Goal: Information Seeking & Learning: Learn about a topic

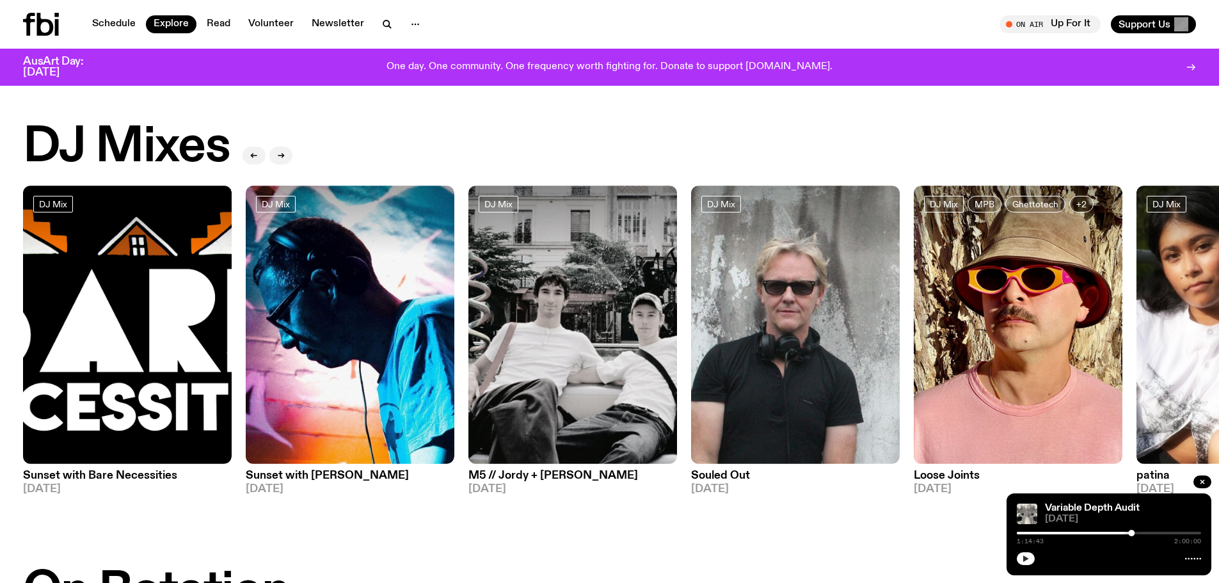
click at [1027, 555] on icon "button" at bounding box center [1026, 559] width 8 height 8
click at [95, 22] on link "Schedule" at bounding box center [113, 24] width 59 height 18
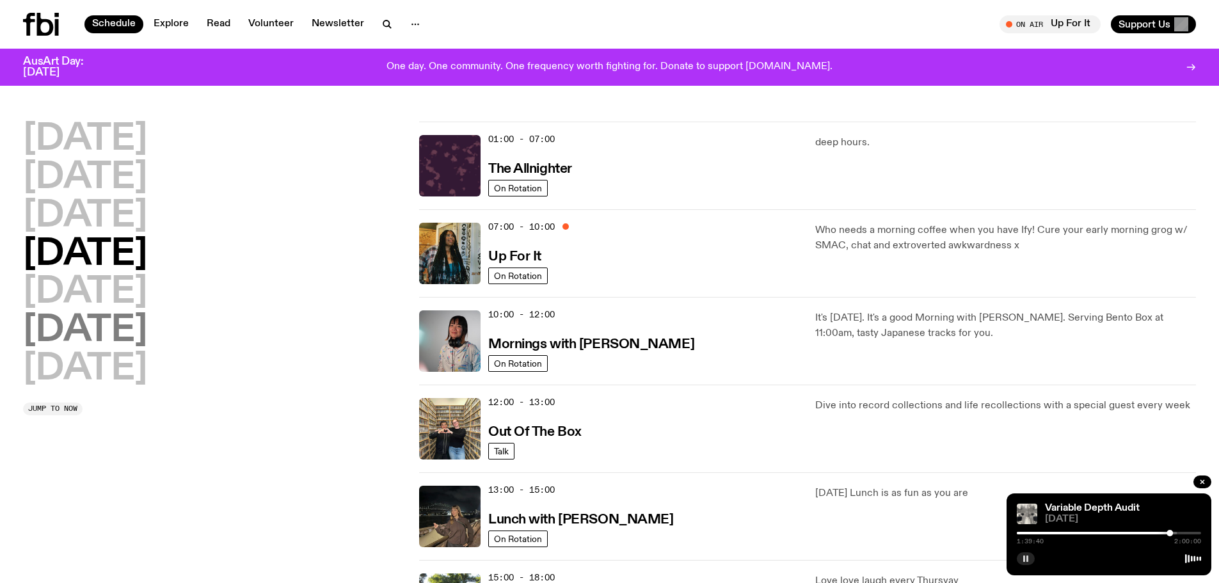
click at [138, 321] on h2 "Saturday" at bounding box center [85, 331] width 124 height 36
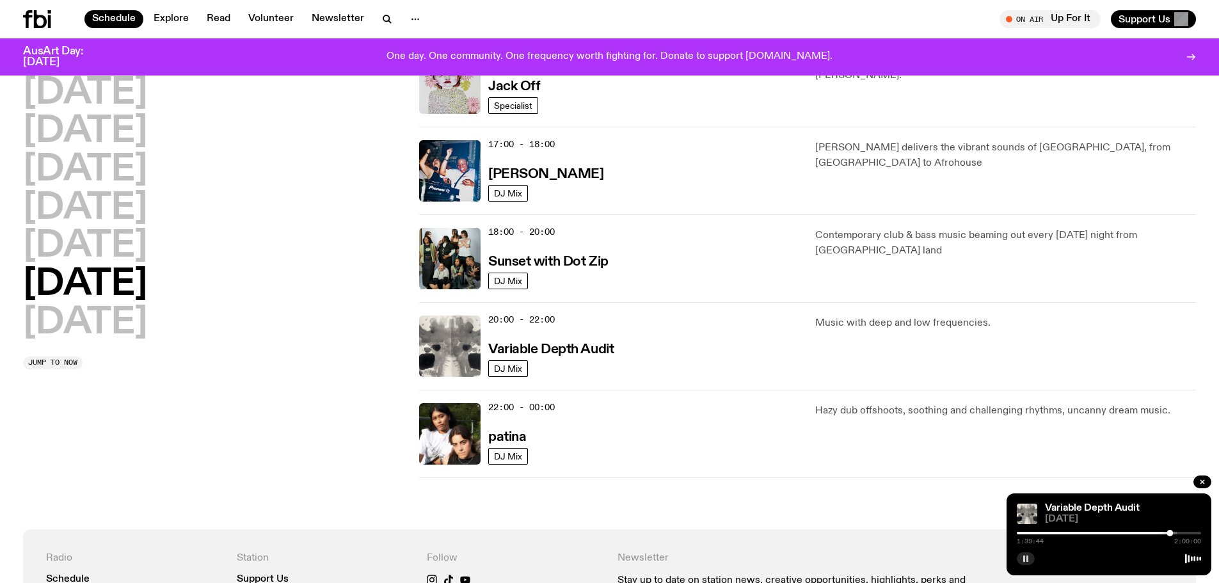
scroll to position [612, 0]
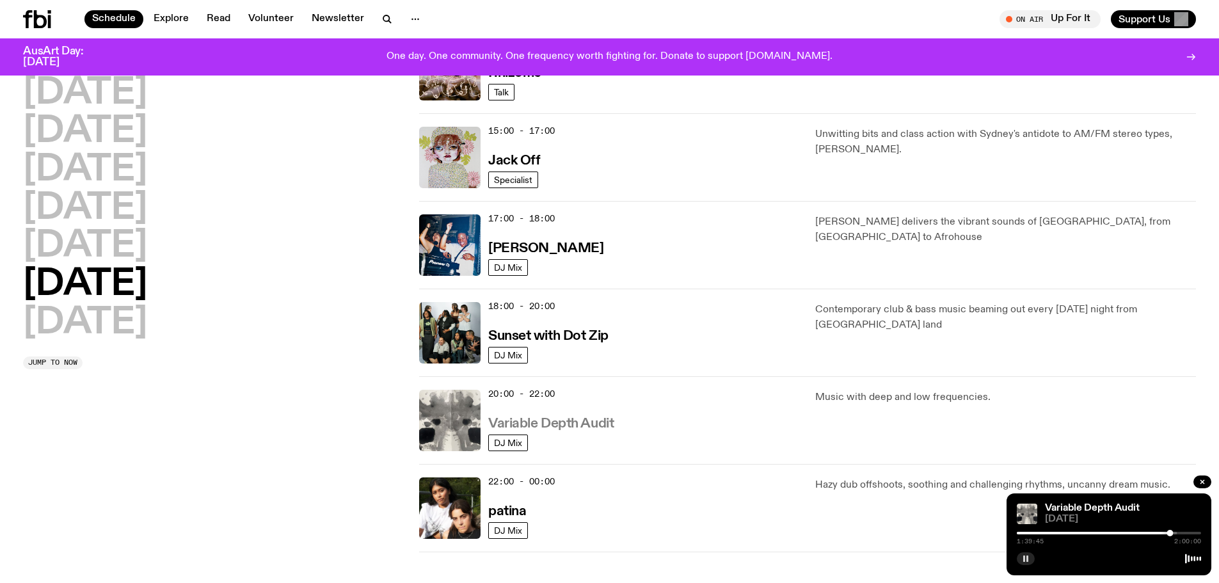
click at [545, 422] on h3 "Variable Depth Audit" at bounding box center [550, 423] width 125 height 13
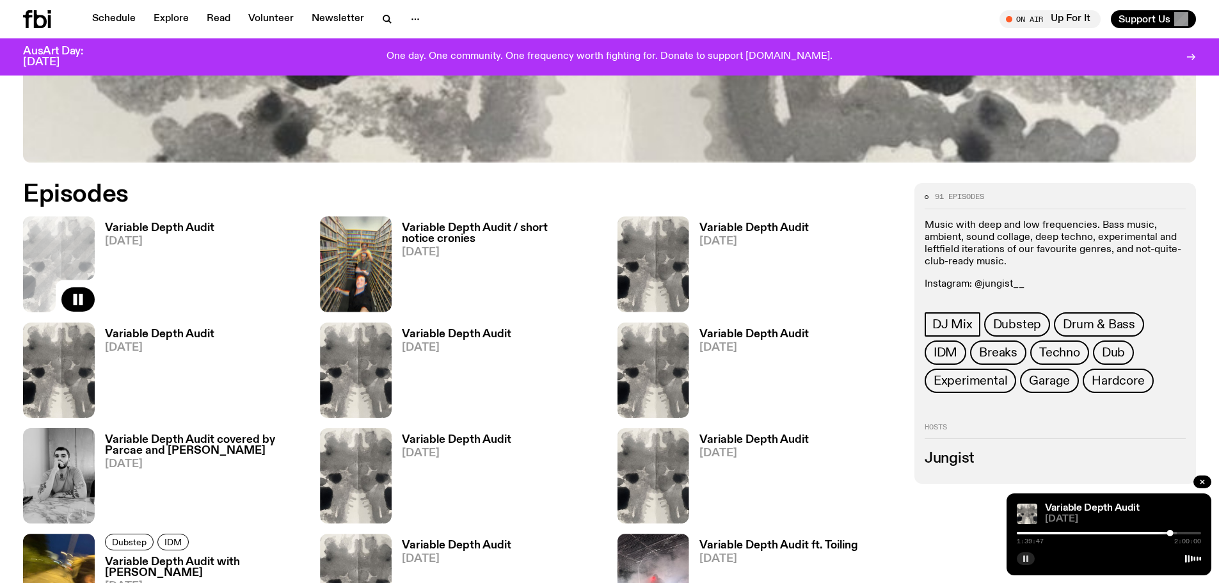
scroll to position [698, 0]
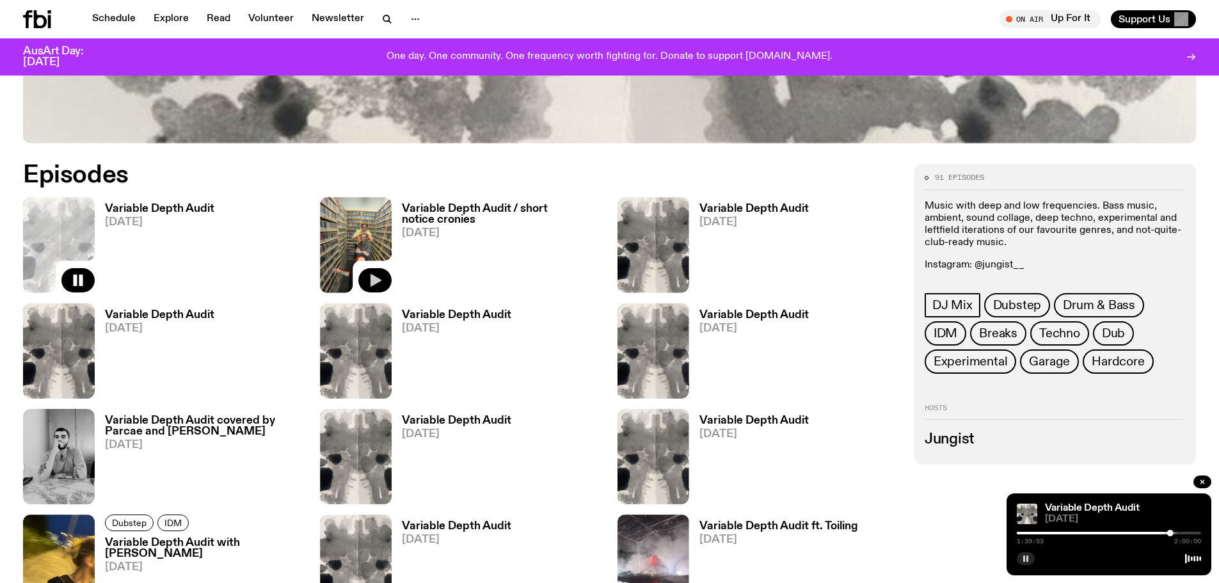
click at [379, 283] on icon "button" at bounding box center [374, 280] width 15 height 15
